Goal: Transaction & Acquisition: Purchase product/service

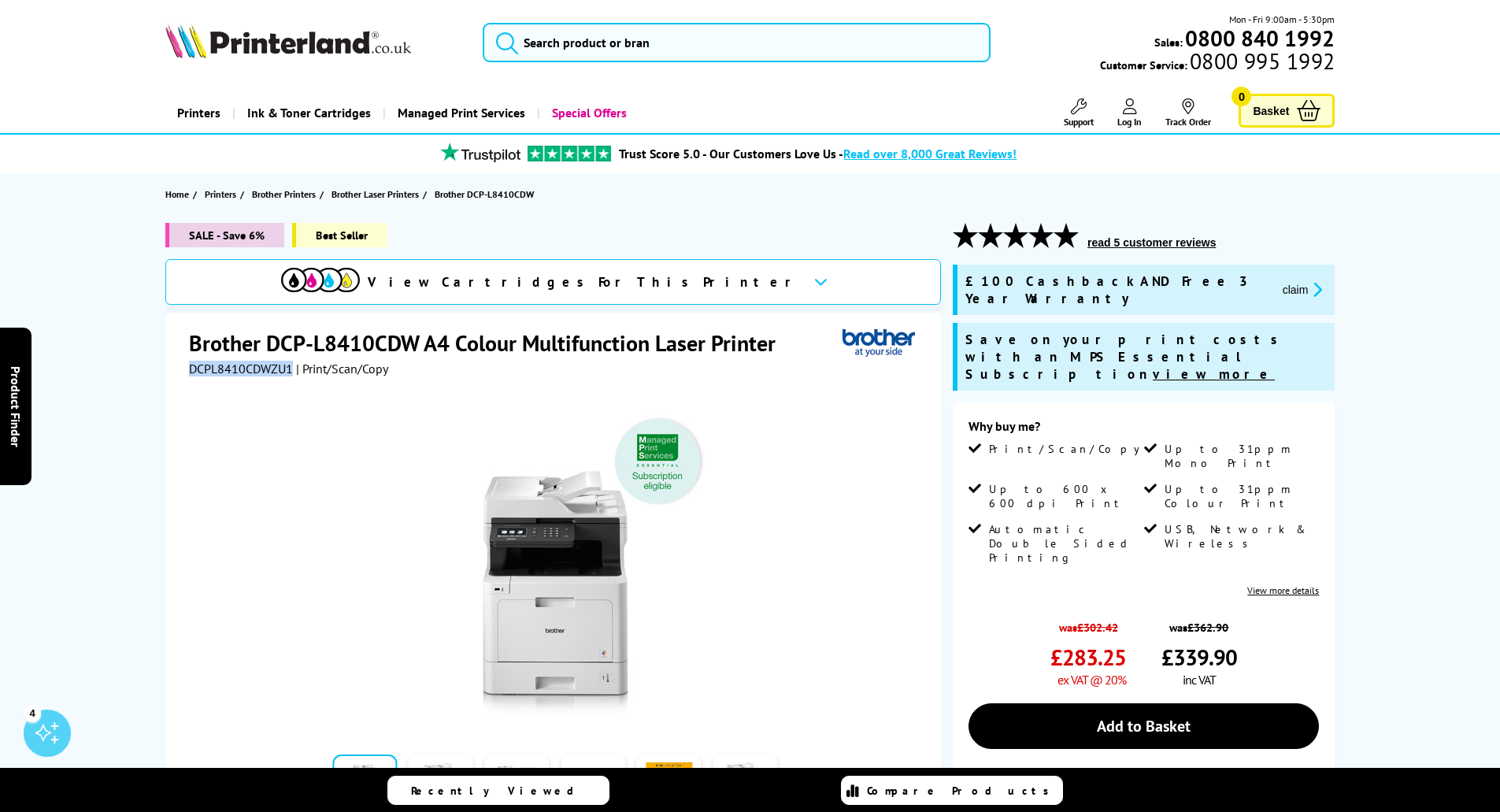
drag, startPoint x: 192, startPoint y: 370, endPoint x: 290, endPoint y: 369, distance: 98.0
click at [290, 369] on span "DCPL8410CDWZU1" at bounding box center [241, 368] width 104 height 16
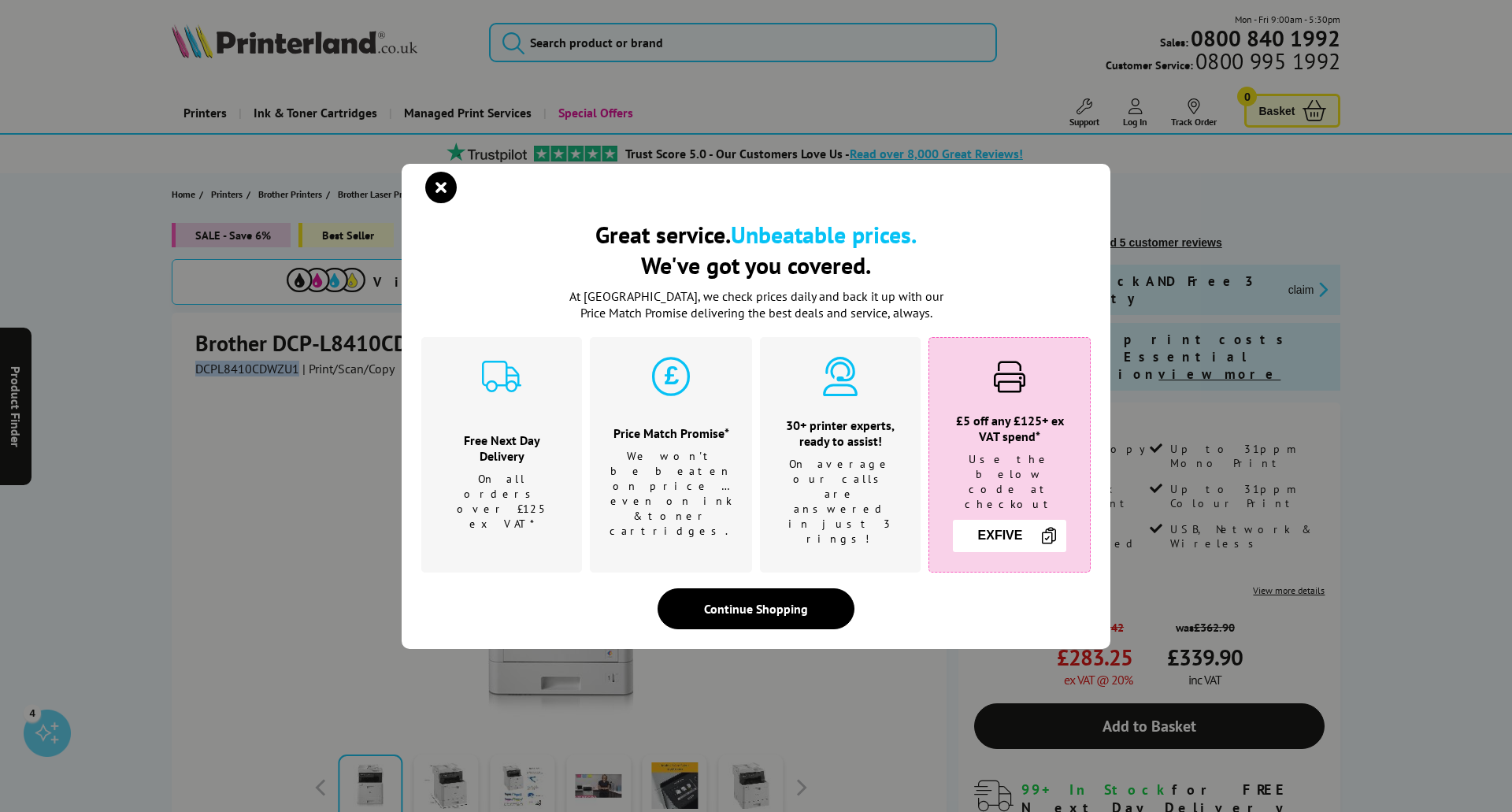
copy span "DCPL8410CDWZU1"
click at [767, 588] on div "Continue Shopping" at bounding box center [756, 608] width 197 height 41
